Goal: Task Accomplishment & Management: Use online tool/utility

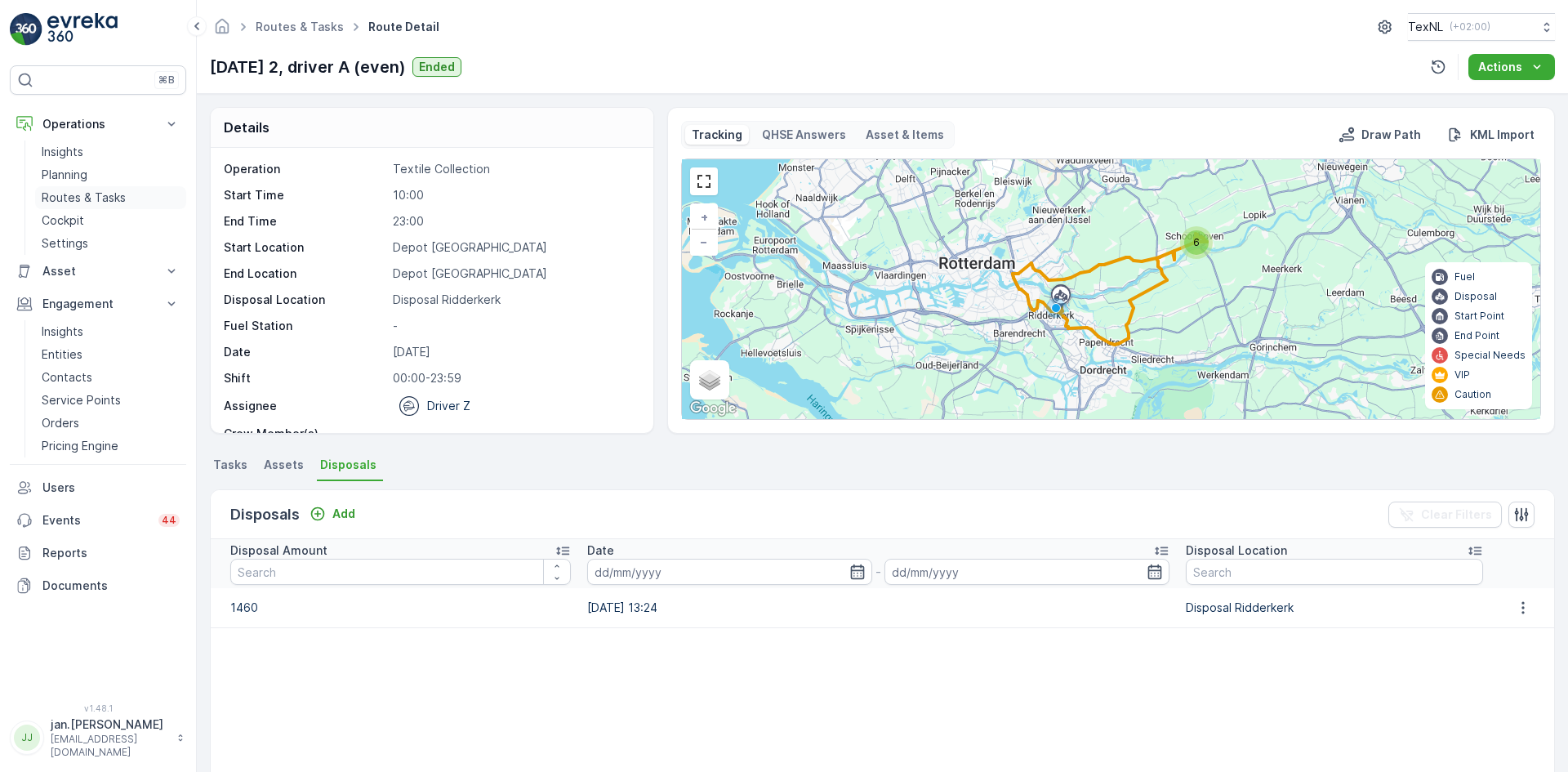
click at [83, 198] on p "Routes & Tasks" at bounding box center [83, 197] width 84 height 16
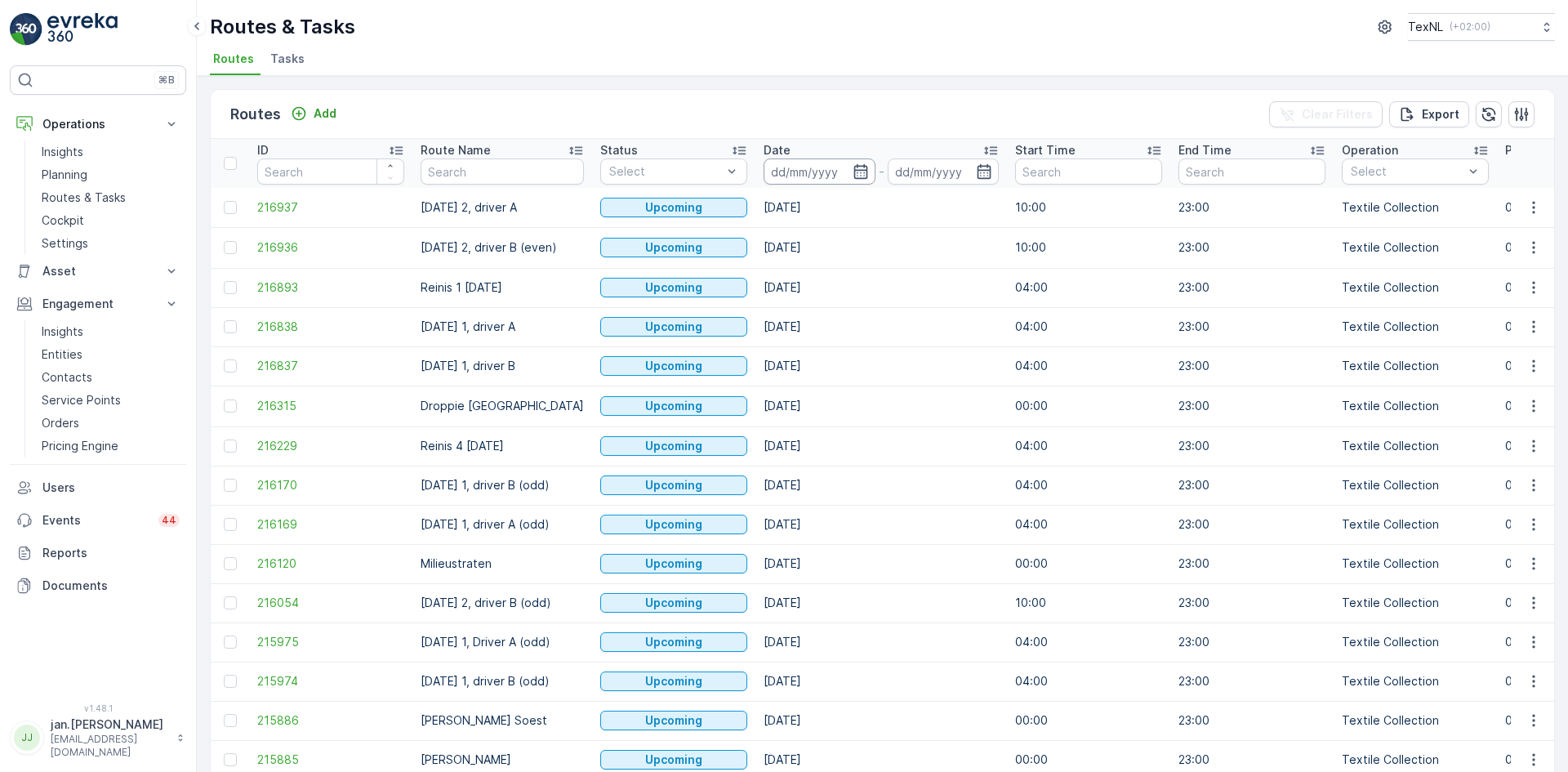
click at [833, 172] on input at bounding box center [820, 171] width 112 height 26
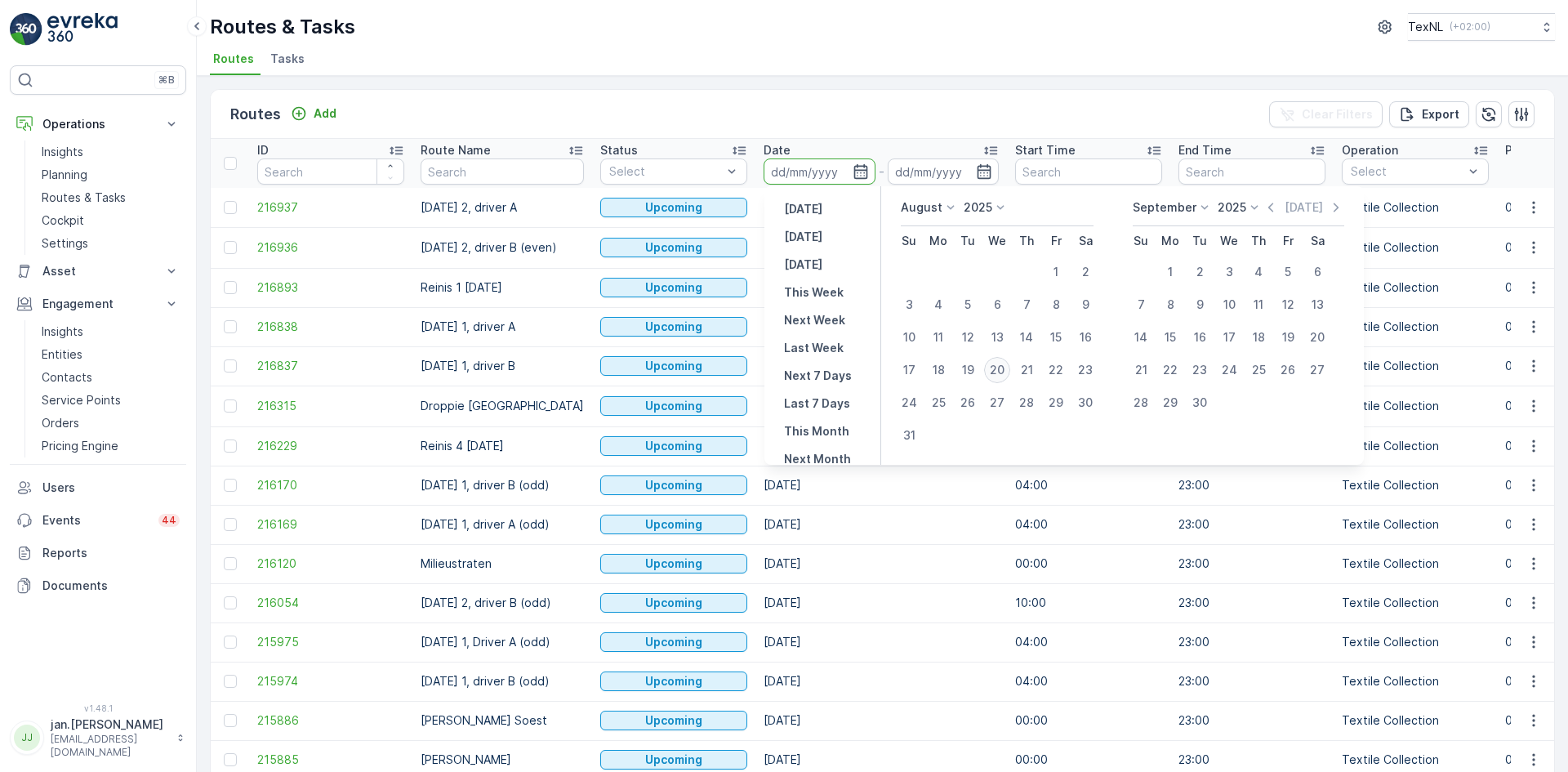
click at [998, 370] on div "20" at bounding box center [997, 370] width 26 height 26
type input "[DATE]"
click at [998, 370] on div "20" at bounding box center [997, 370] width 26 height 26
type input "[DATE]"
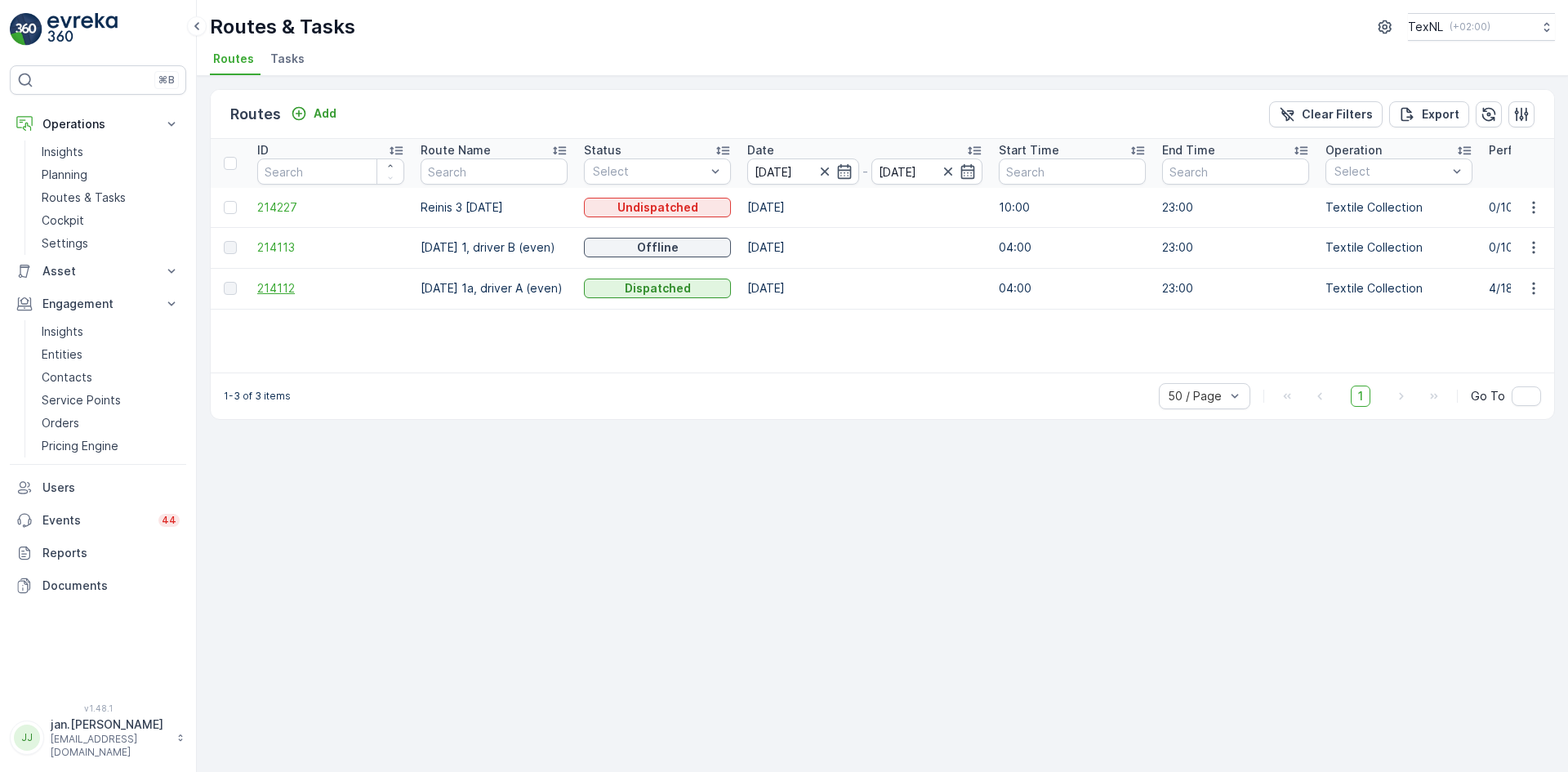
click at [268, 287] on span "214112" at bounding box center [330, 288] width 147 height 16
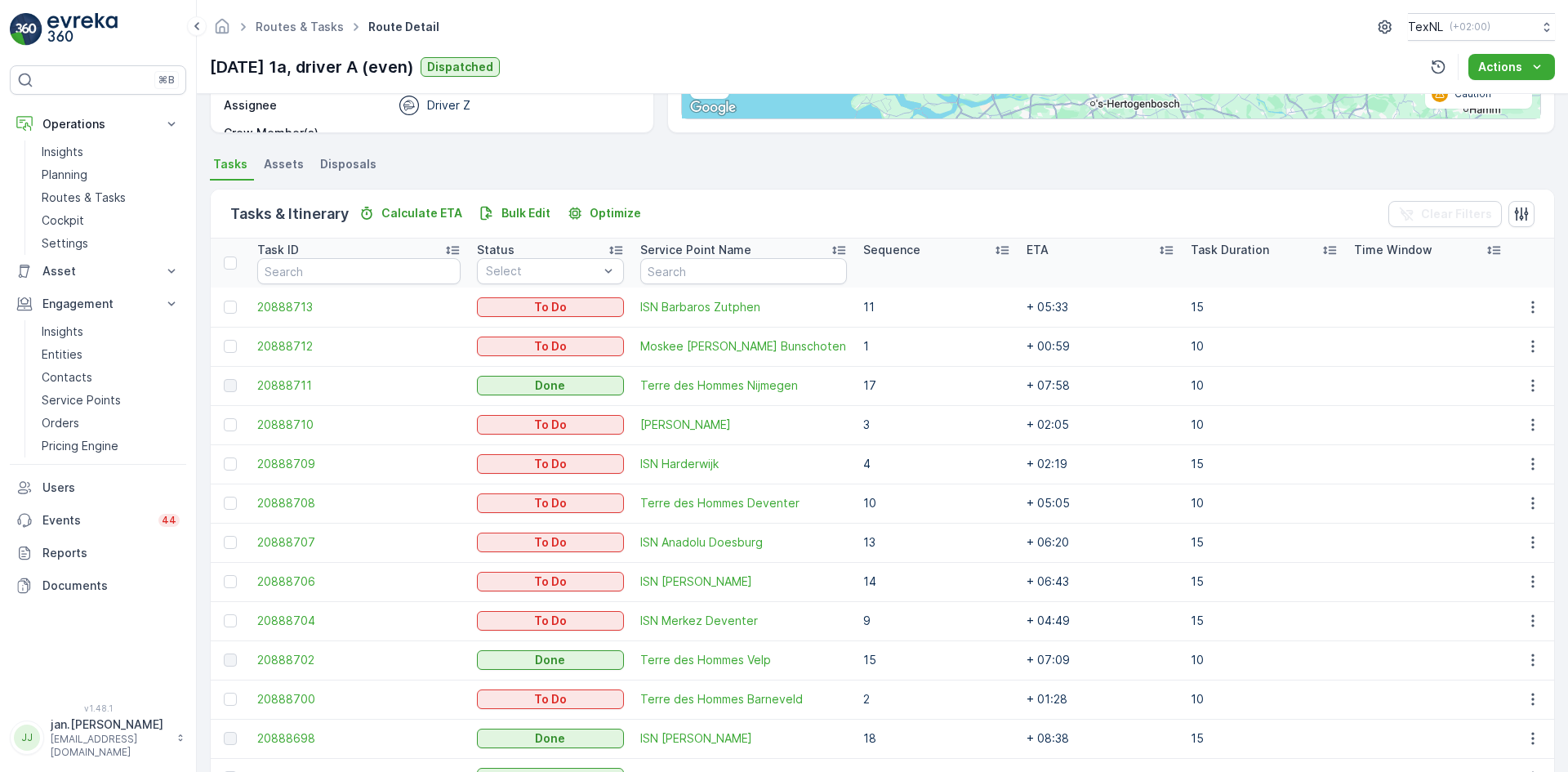
scroll to position [408, 0]
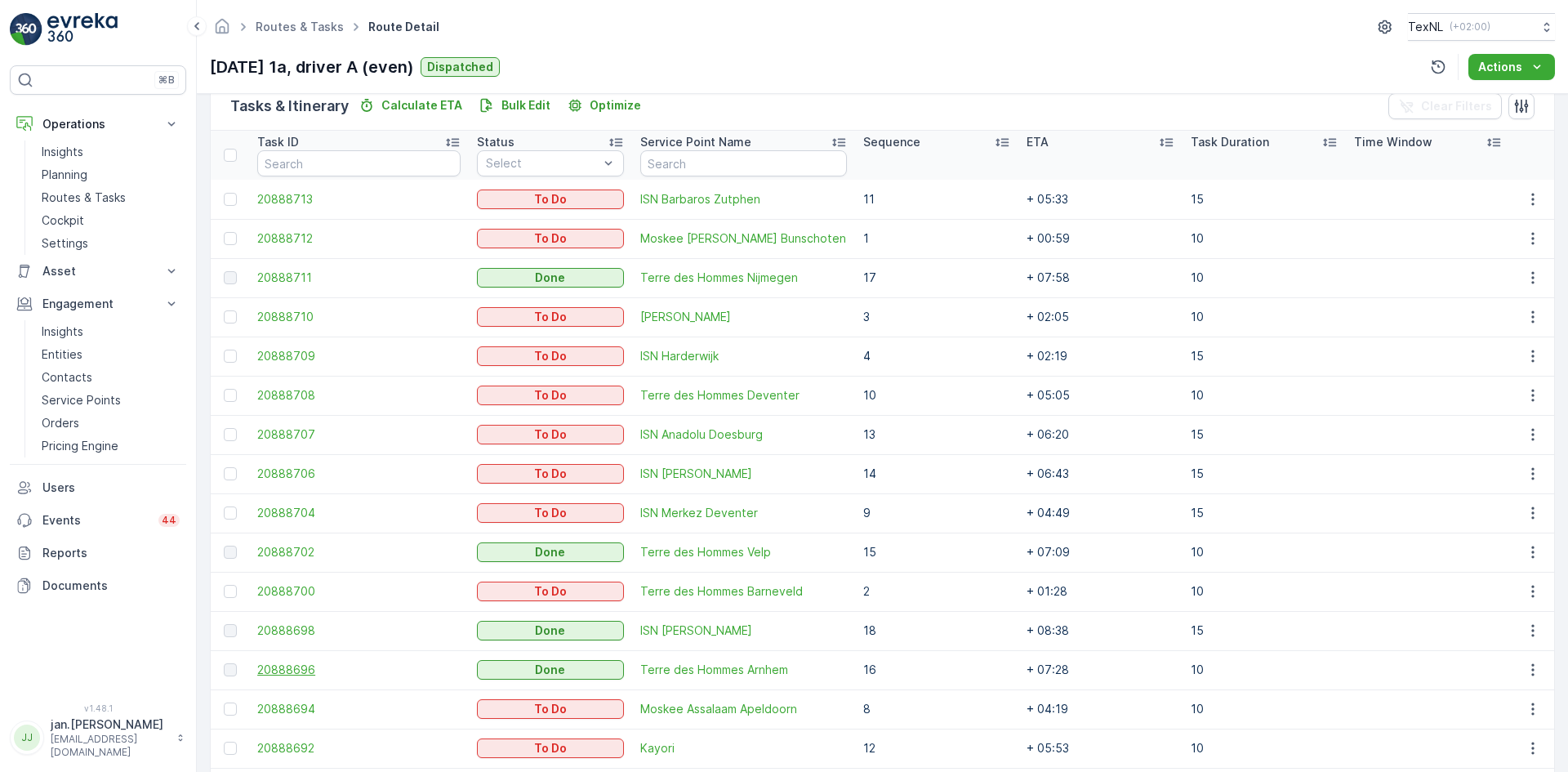
click at [323, 665] on span "20888696" at bounding box center [358, 670] width 204 height 16
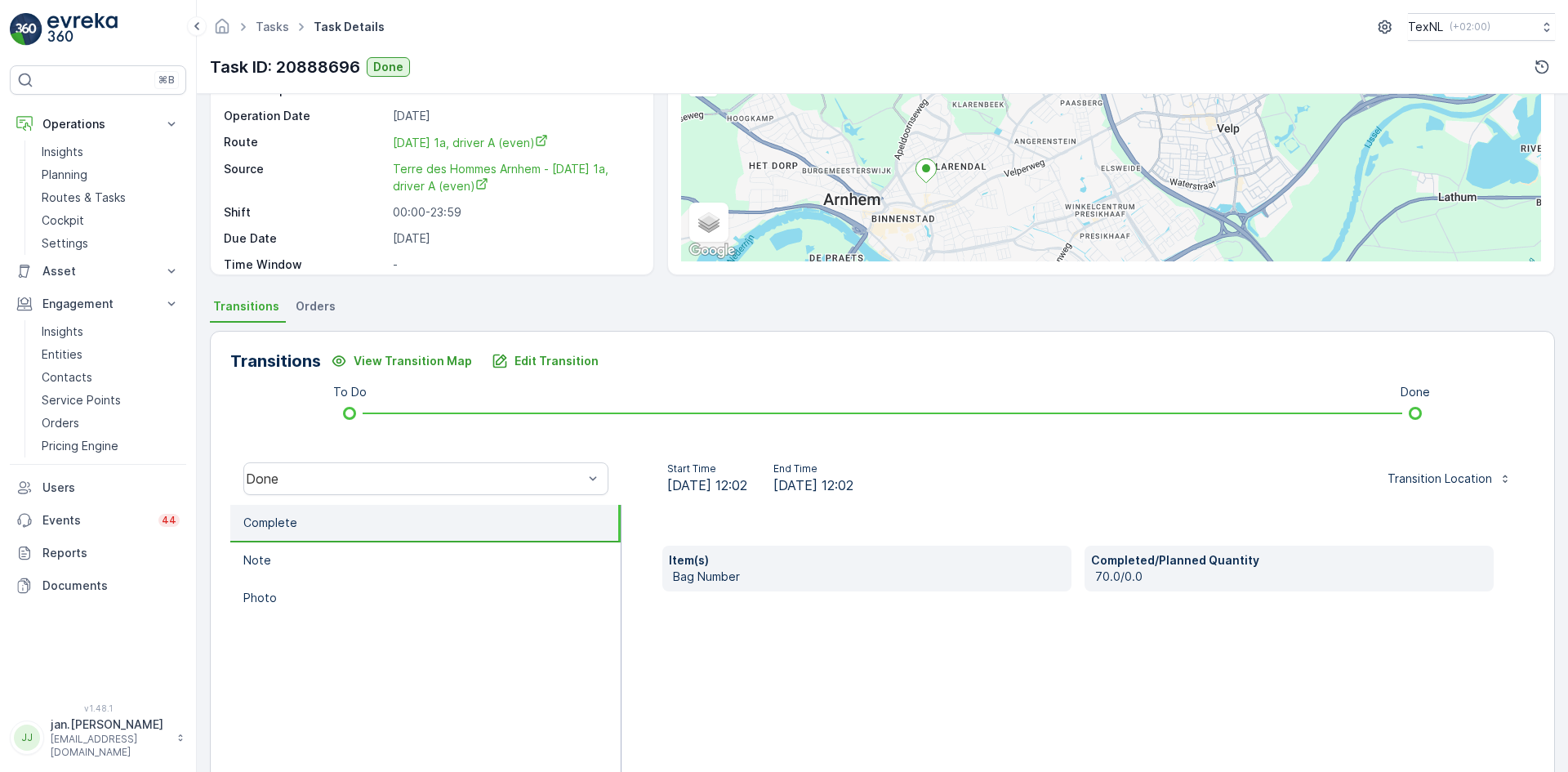
scroll to position [163, 0]
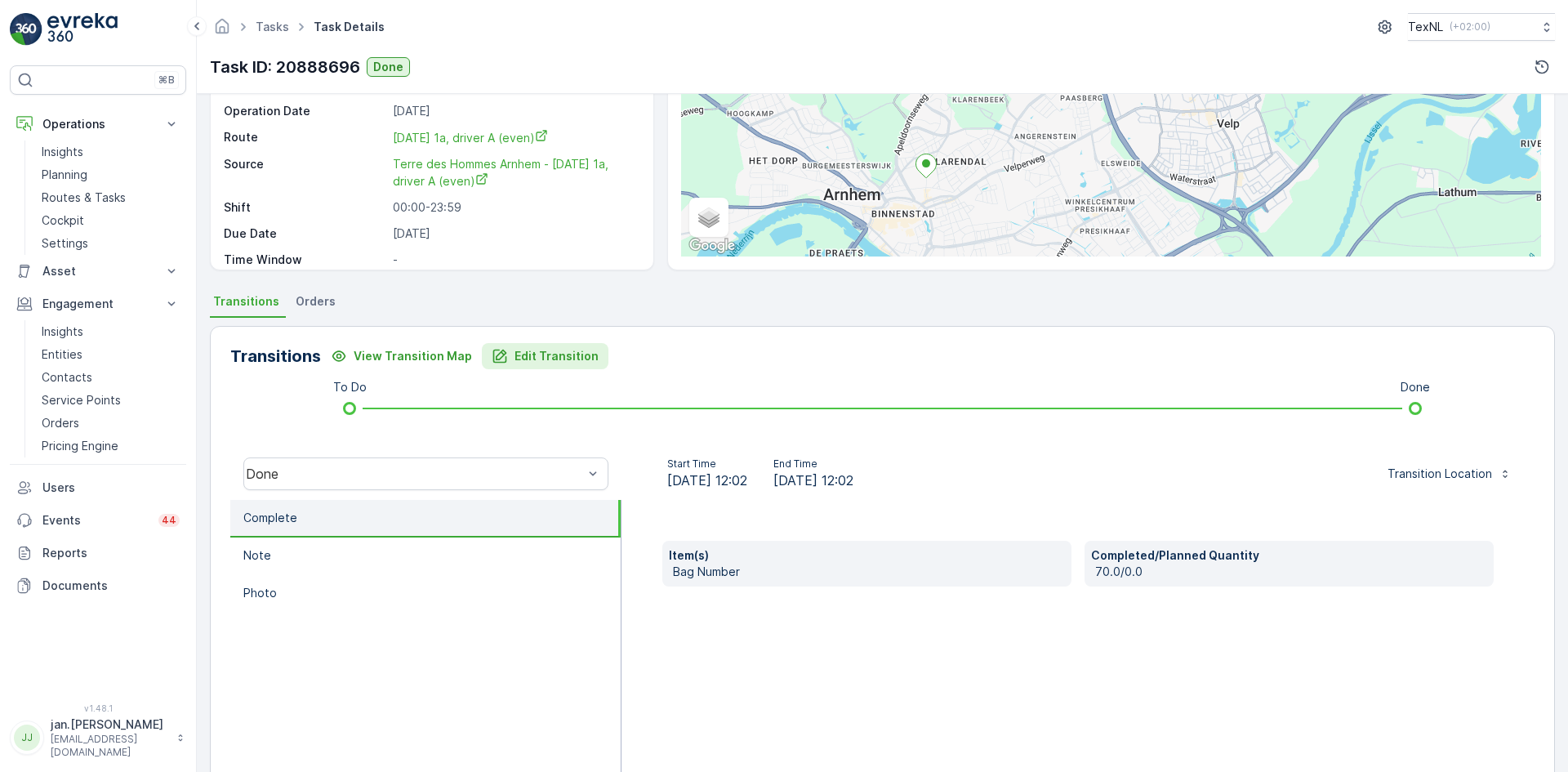
click at [540, 362] on p "Edit Transition" at bounding box center [557, 356] width 84 height 16
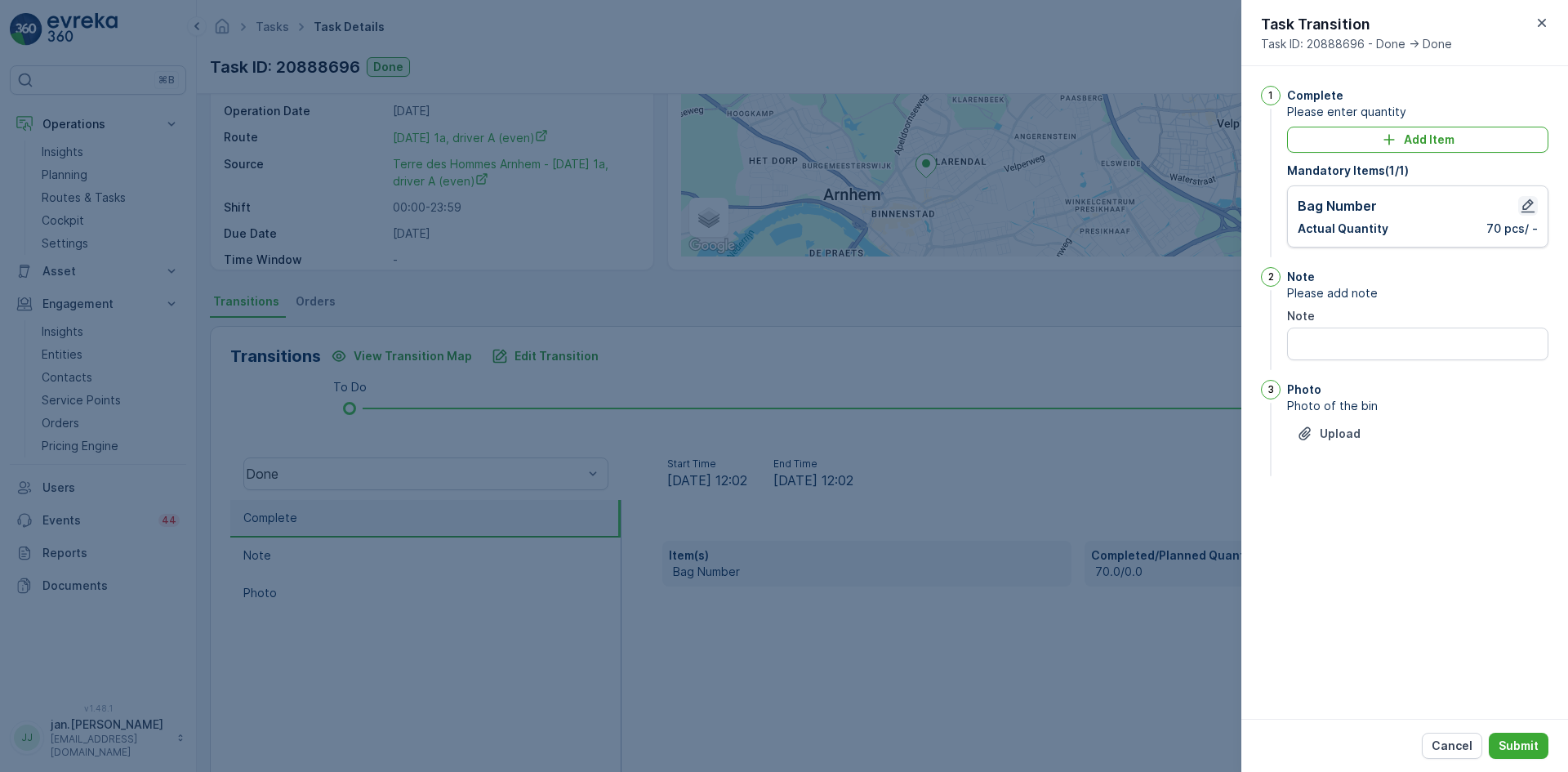
click at [1527, 208] on icon "button" at bounding box center [1528, 206] width 14 height 14
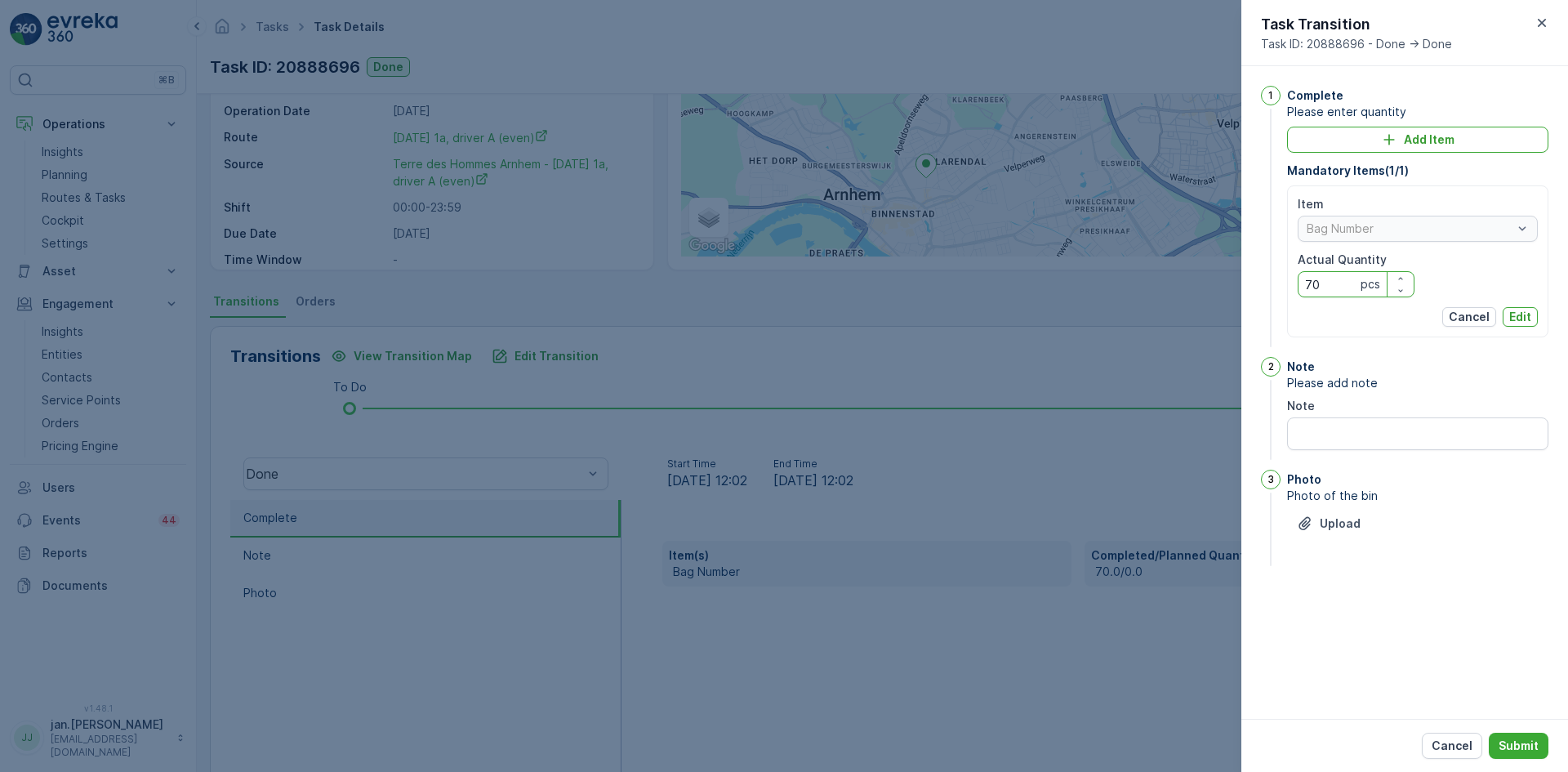
drag, startPoint x: 1344, startPoint y: 286, endPoint x: 1153, endPoint y: 322, distance: 194.4
click at [1153, 322] on div "Tasks Task Details TexNL ( +02:00 ) Task ID: 20888696 Done Details Task ID 2088…" at bounding box center [882, 386] width 1371 height 772
type Quantity "3"
click at [1512, 317] on p "Edit" at bounding box center [1520, 316] width 22 height 16
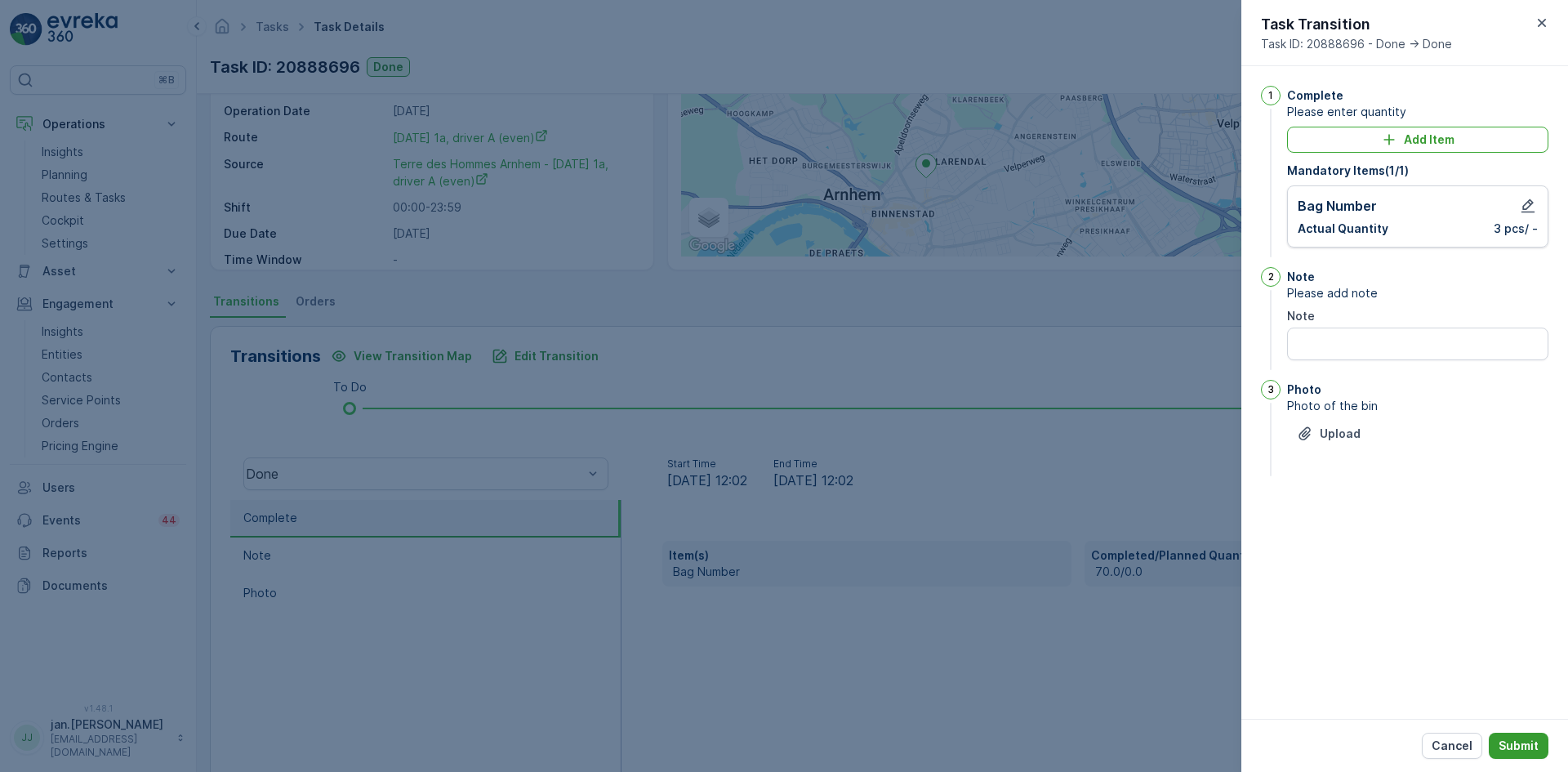
click at [1515, 748] on p "Submit" at bounding box center [1518, 745] width 40 height 16
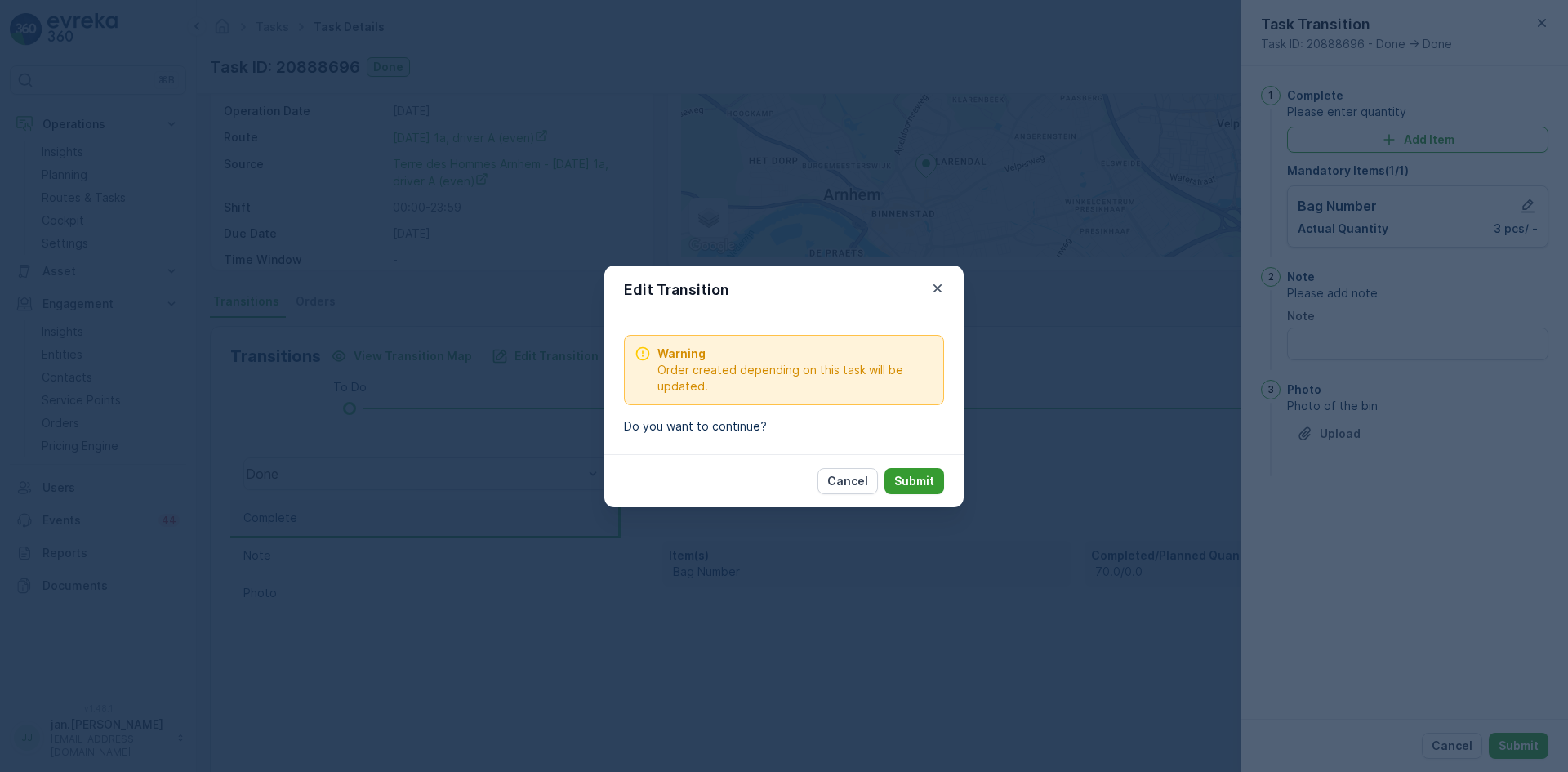
click at [898, 484] on p "Submit" at bounding box center [914, 481] width 40 height 16
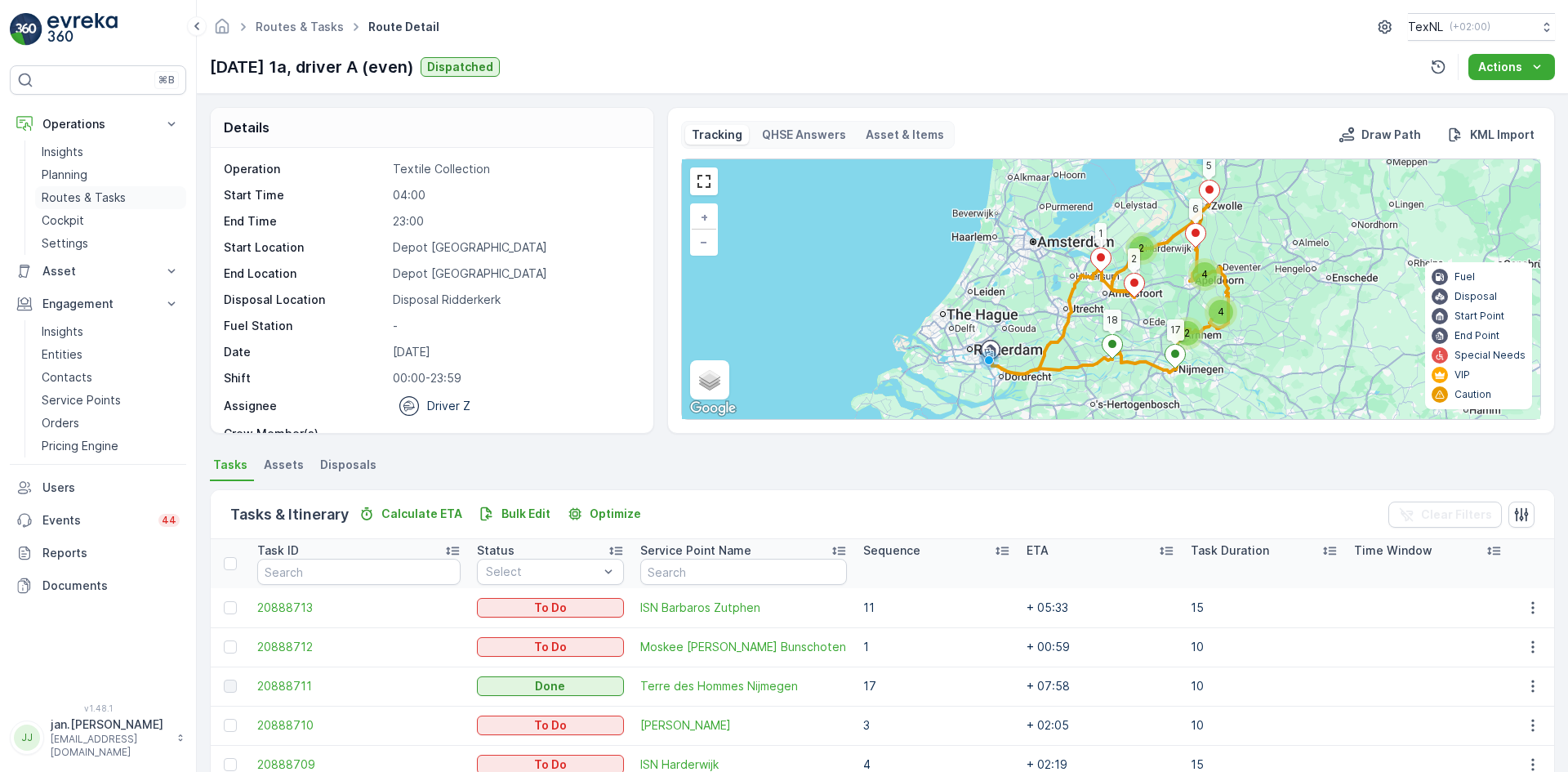
click at [99, 199] on p "Routes & Tasks" at bounding box center [83, 197] width 84 height 16
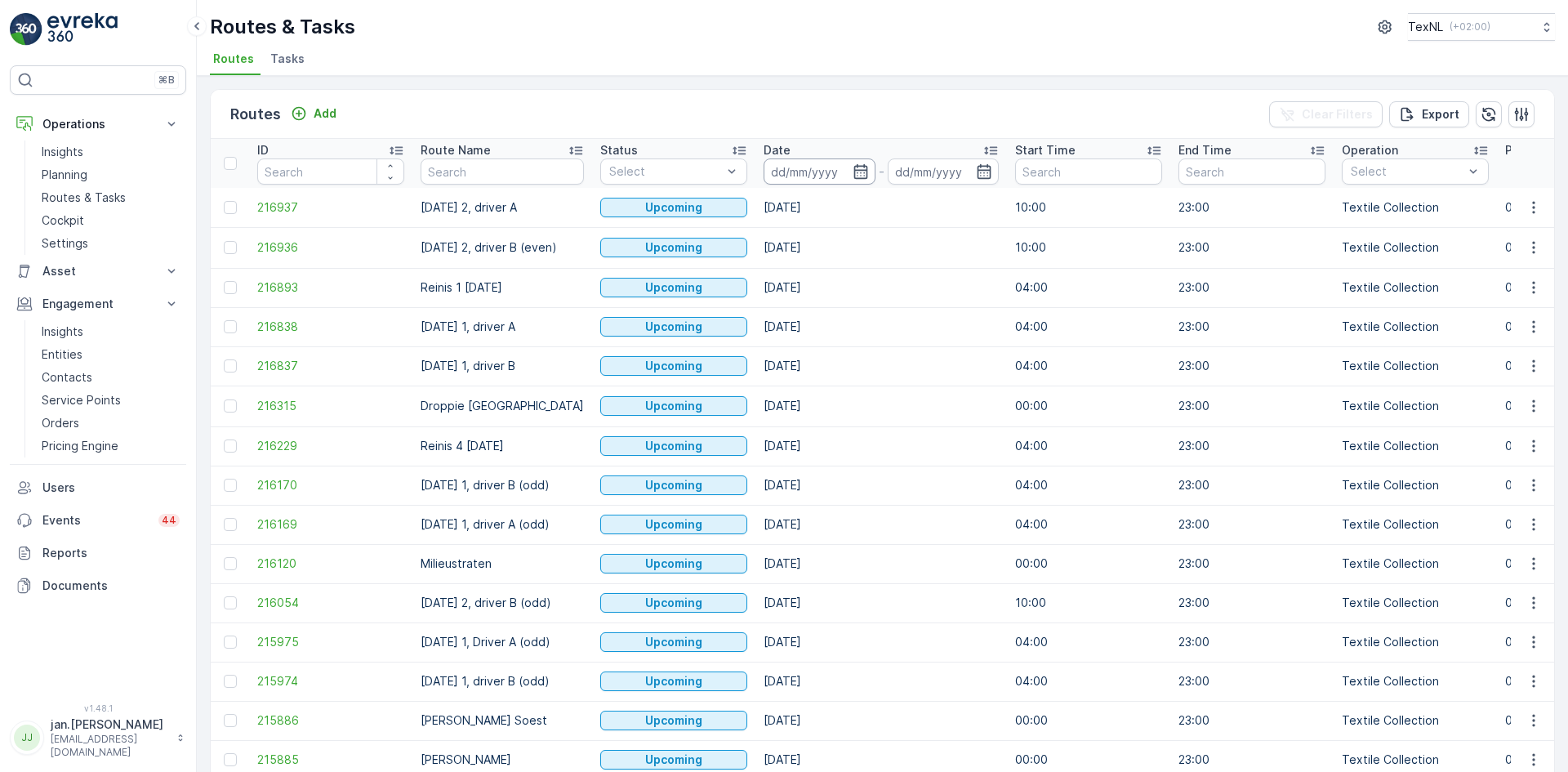
click at [815, 173] on input at bounding box center [820, 171] width 112 height 26
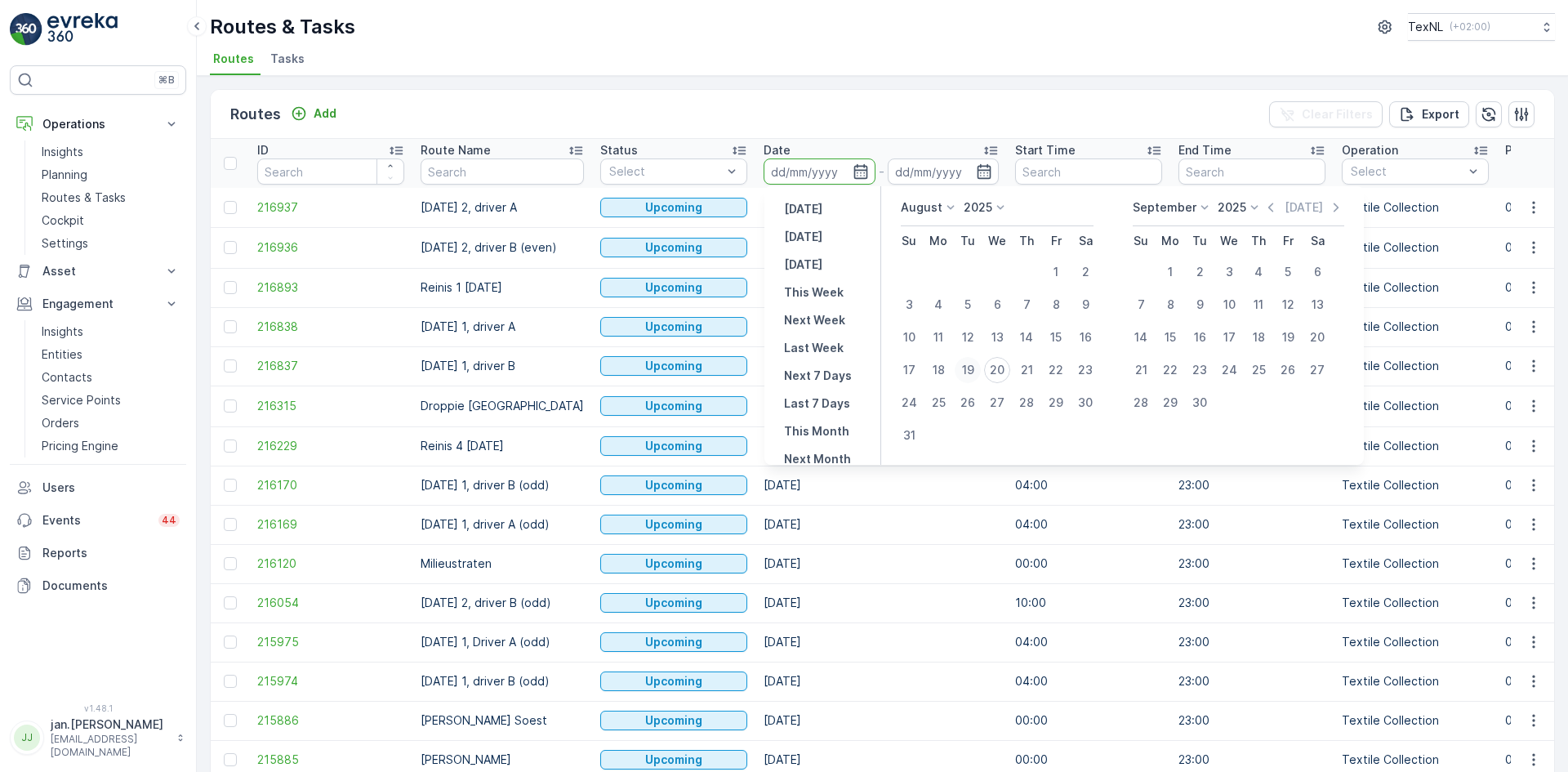
click at [962, 367] on div "19" at bounding box center [967, 370] width 26 height 26
type input "[DATE]"
click at [962, 367] on div "19" at bounding box center [967, 370] width 26 height 26
type input "[DATE]"
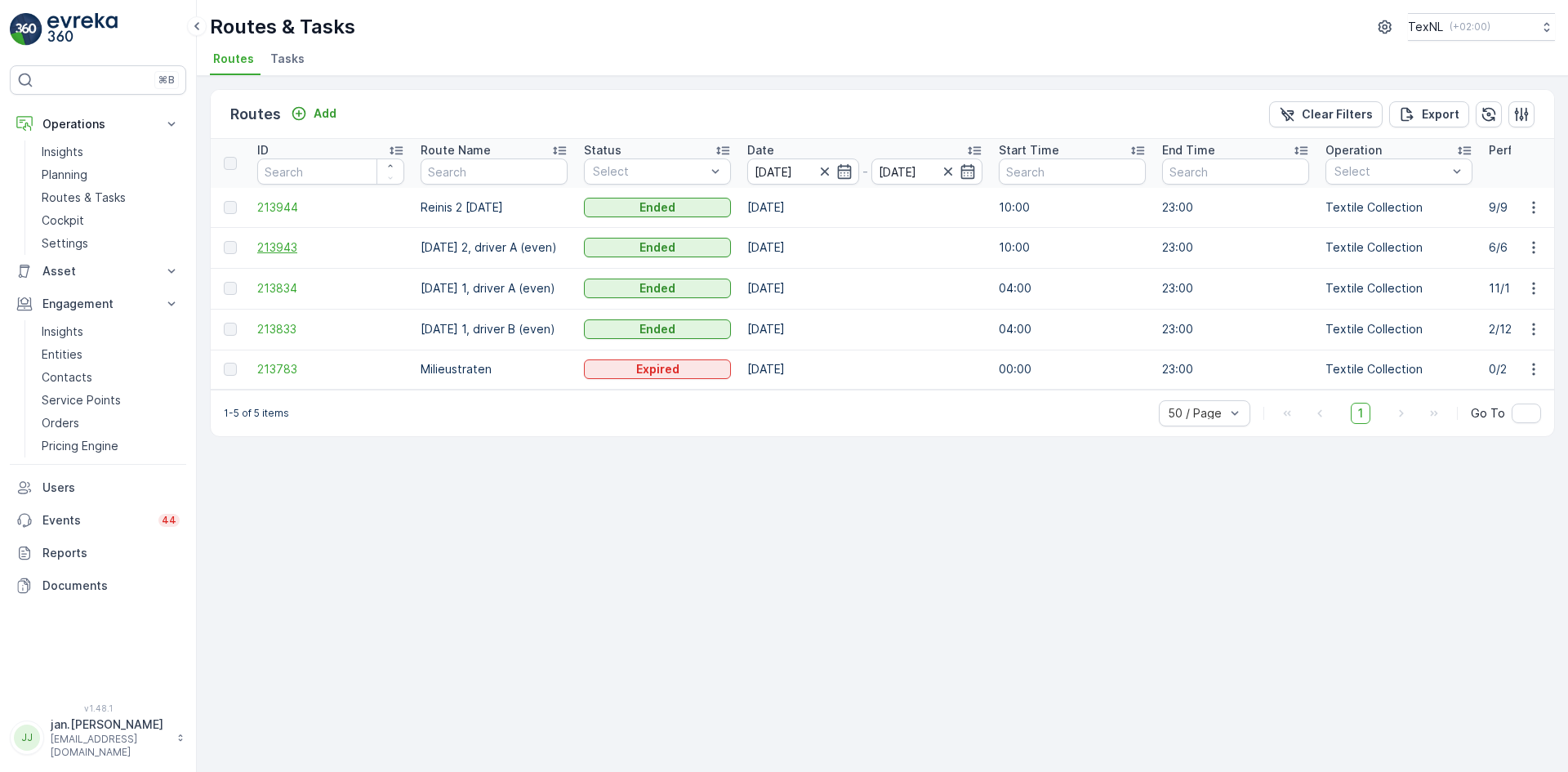
click at [298, 247] on span "213943" at bounding box center [330, 247] width 147 height 16
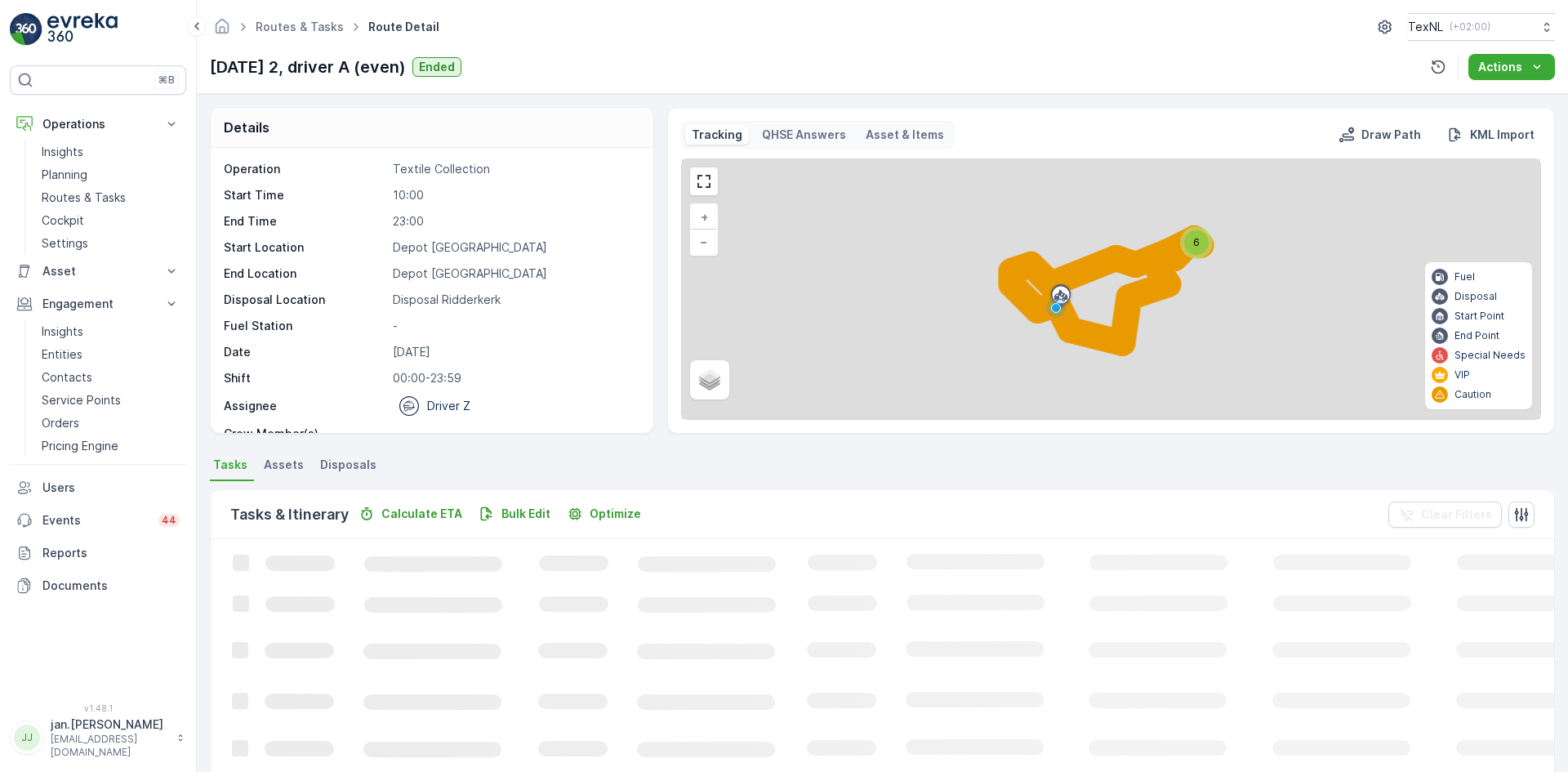
click at [366, 461] on span "Disposals" at bounding box center [349, 464] width 57 height 16
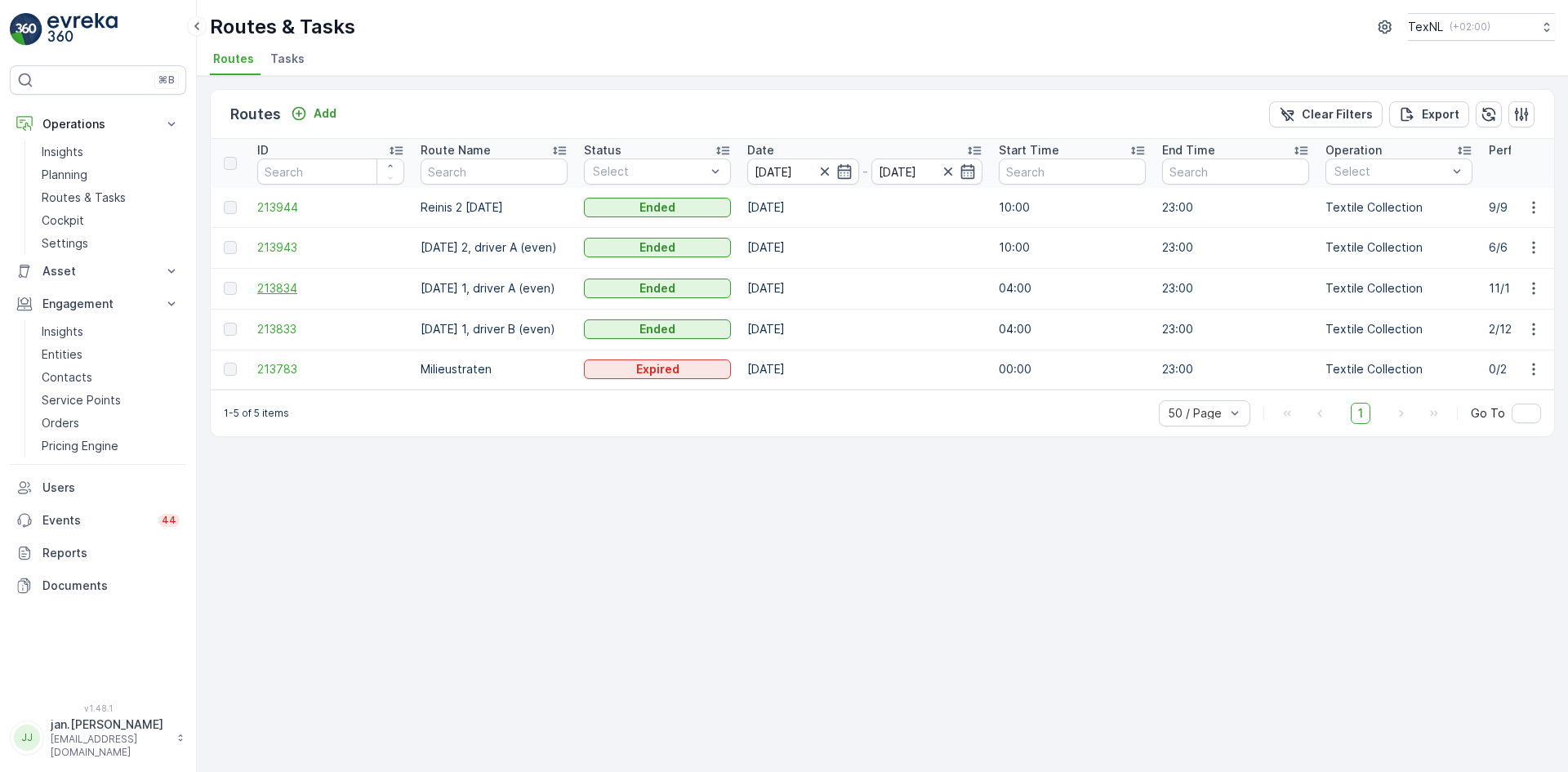
click at [281, 292] on span "213834" at bounding box center [330, 288] width 147 height 16
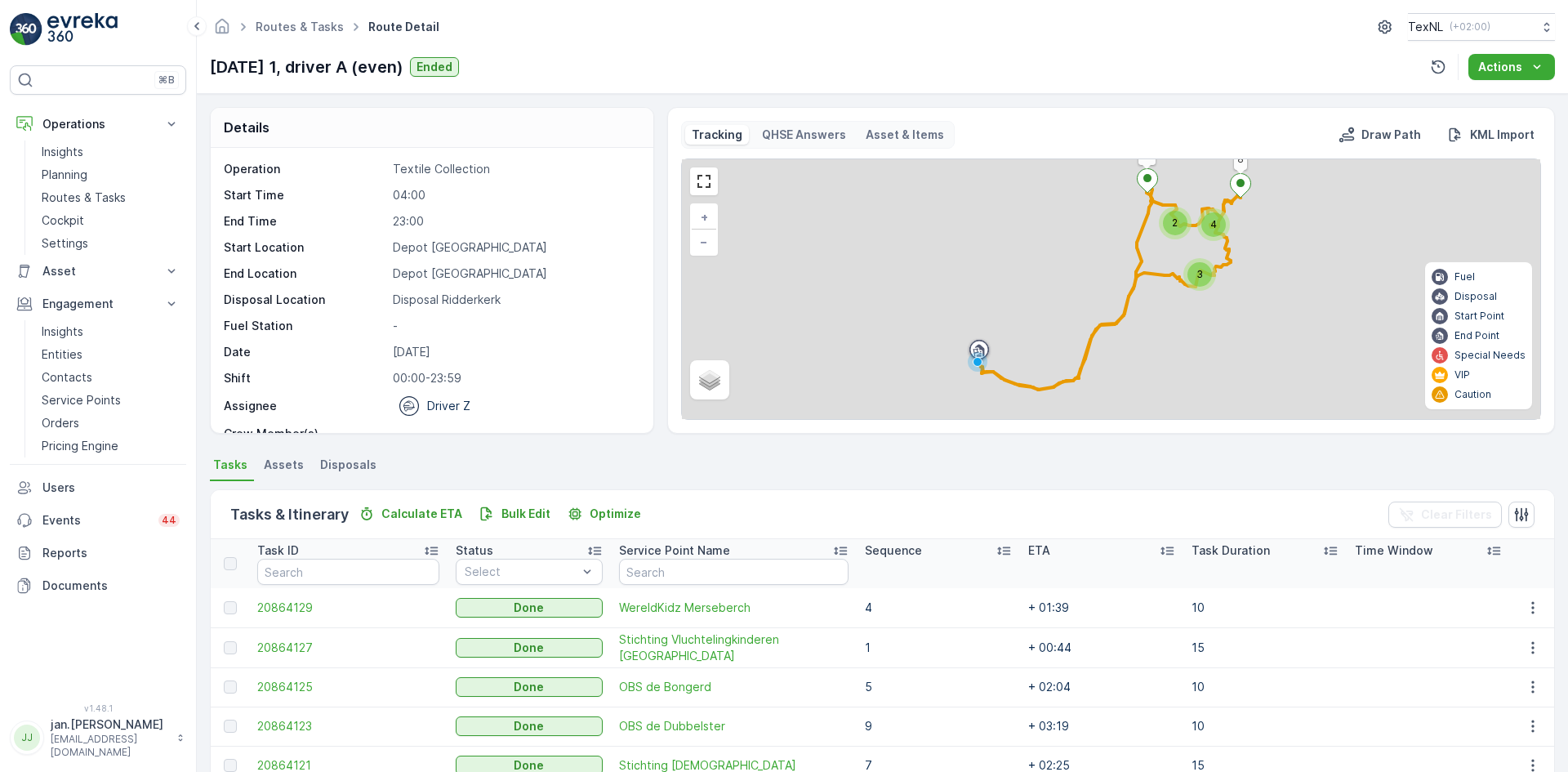
click at [361, 468] on span "Disposals" at bounding box center [349, 464] width 57 height 16
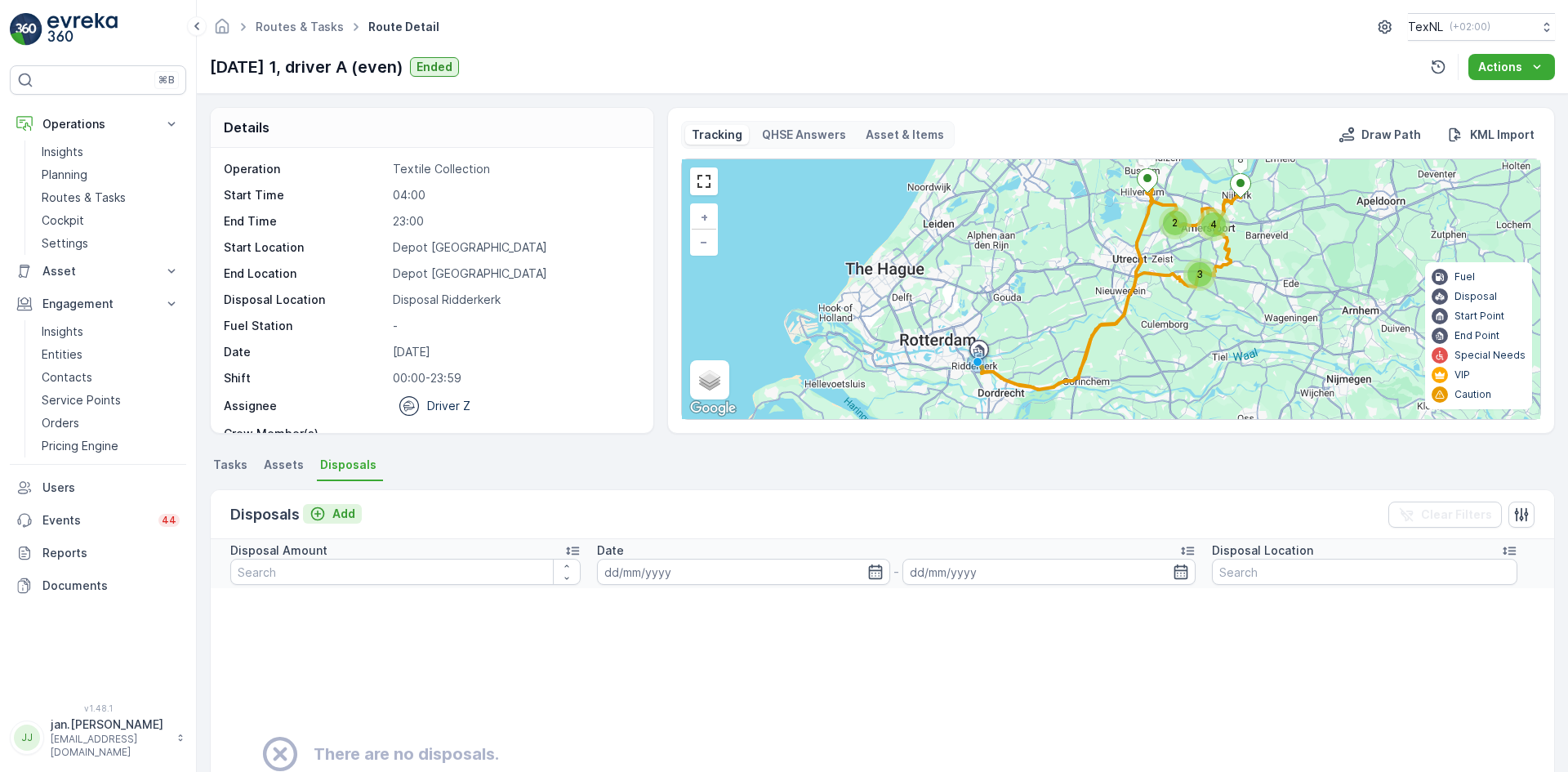
click at [358, 516] on button "Add" at bounding box center [333, 513] width 58 height 20
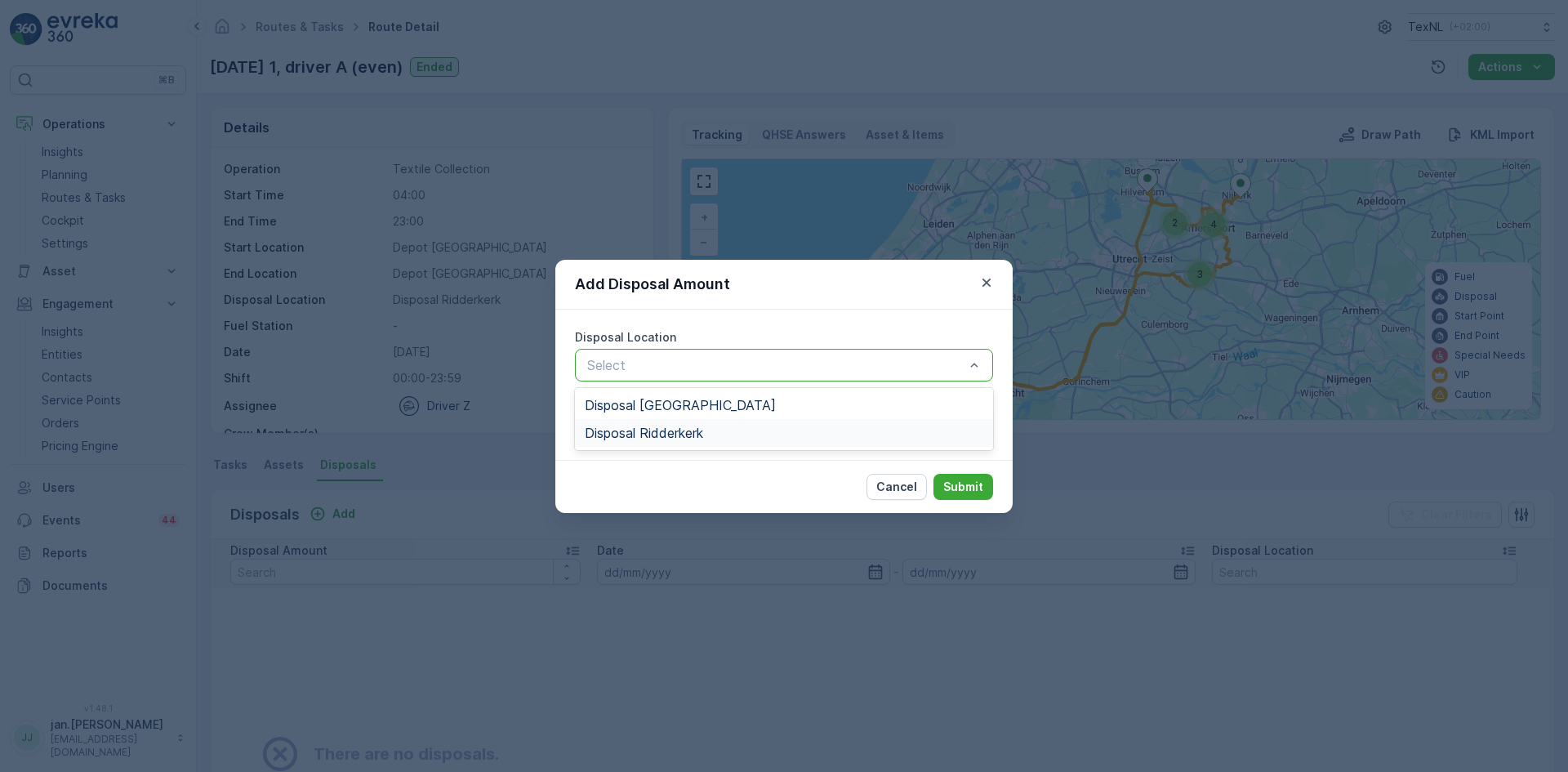
click at [645, 426] on span "Disposal Ridderkerk" at bounding box center [644, 432] width 119 height 15
click at [638, 435] on Amount "Disposal Amount" at bounding box center [784, 424] width 418 height 33
type Amount "2100"
click at [962, 487] on p "Submit" at bounding box center [963, 487] width 40 height 16
